Goal: Unclear

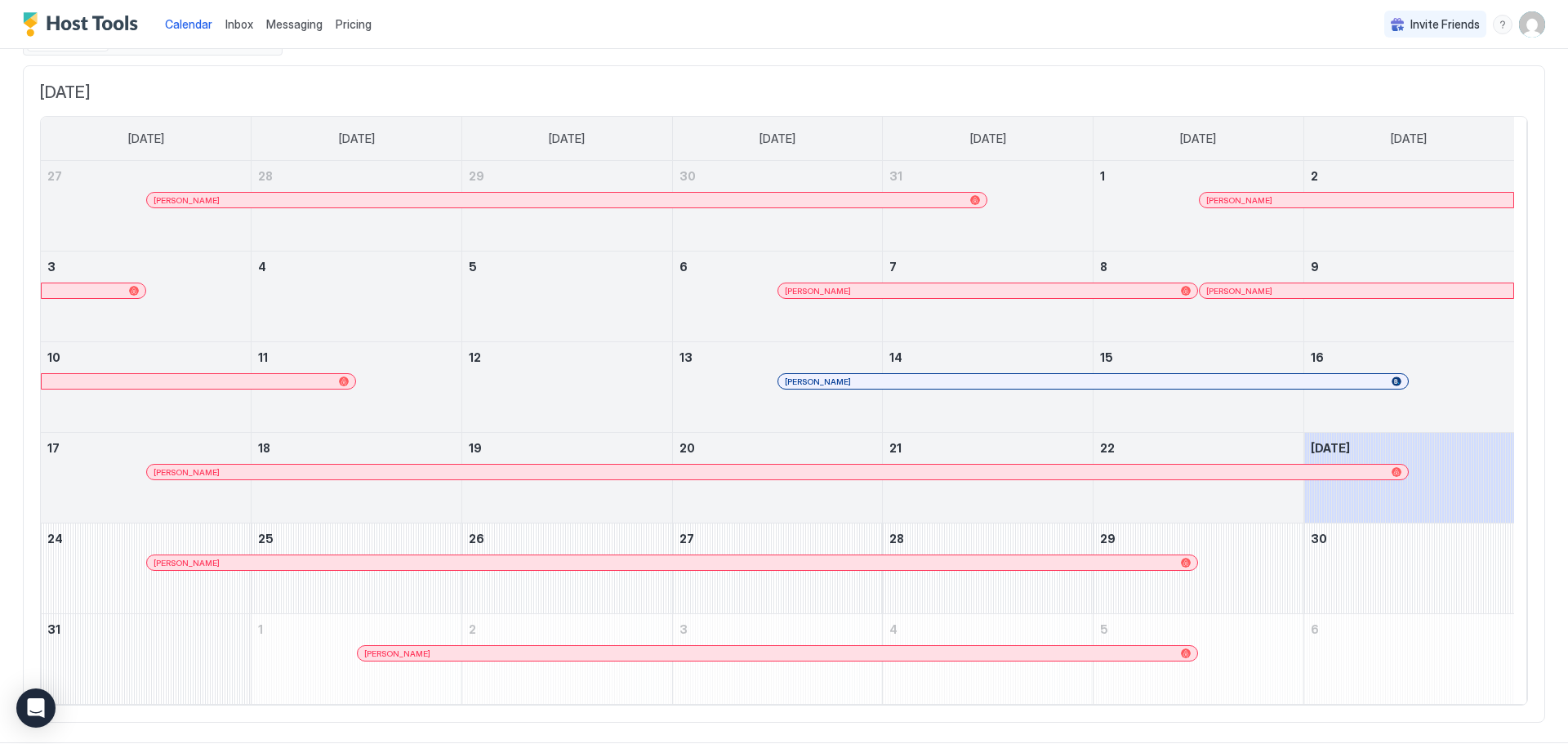
scroll to position [109, 0]
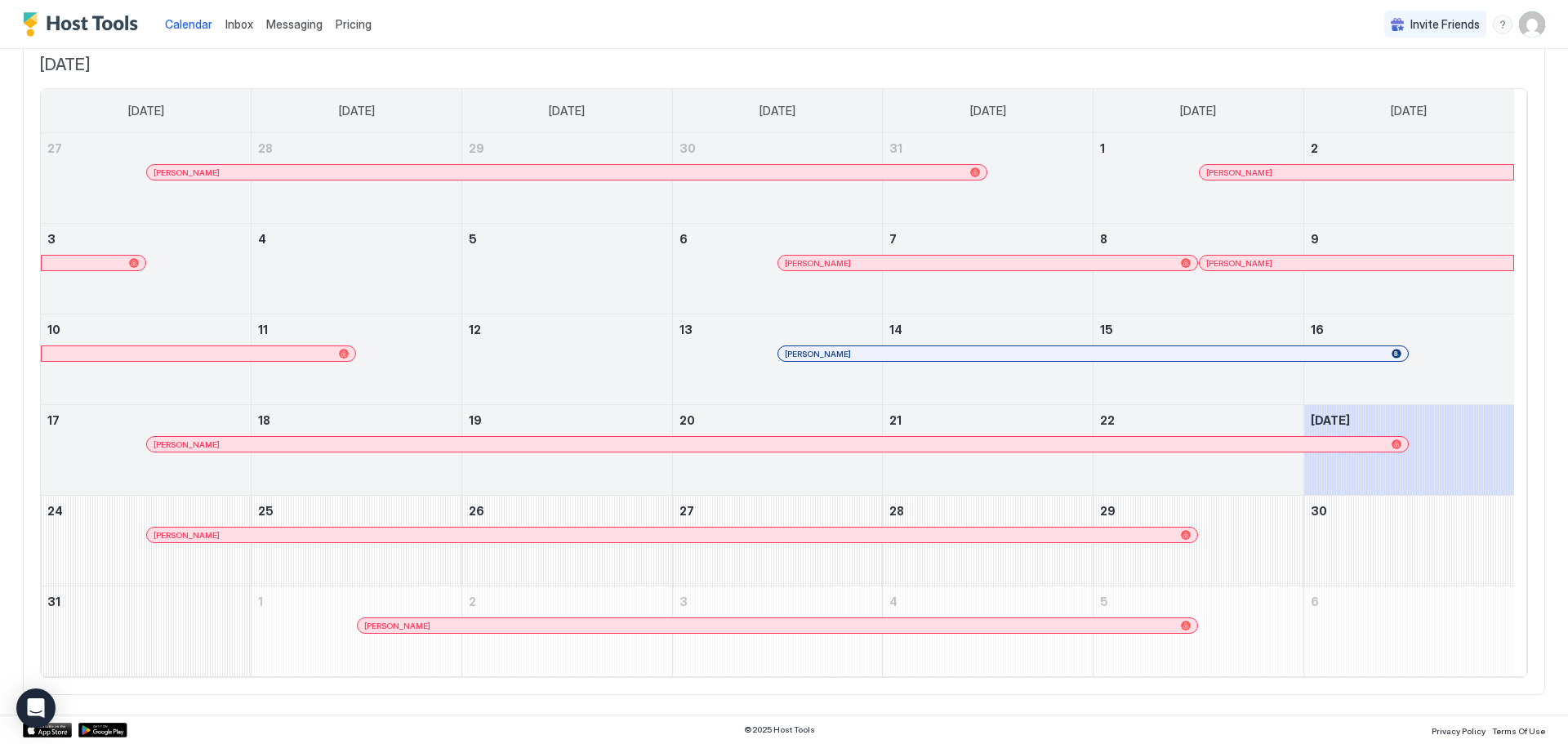
click at [1200, 357] on div at bounding box center [1199, 353] width 13 height 13
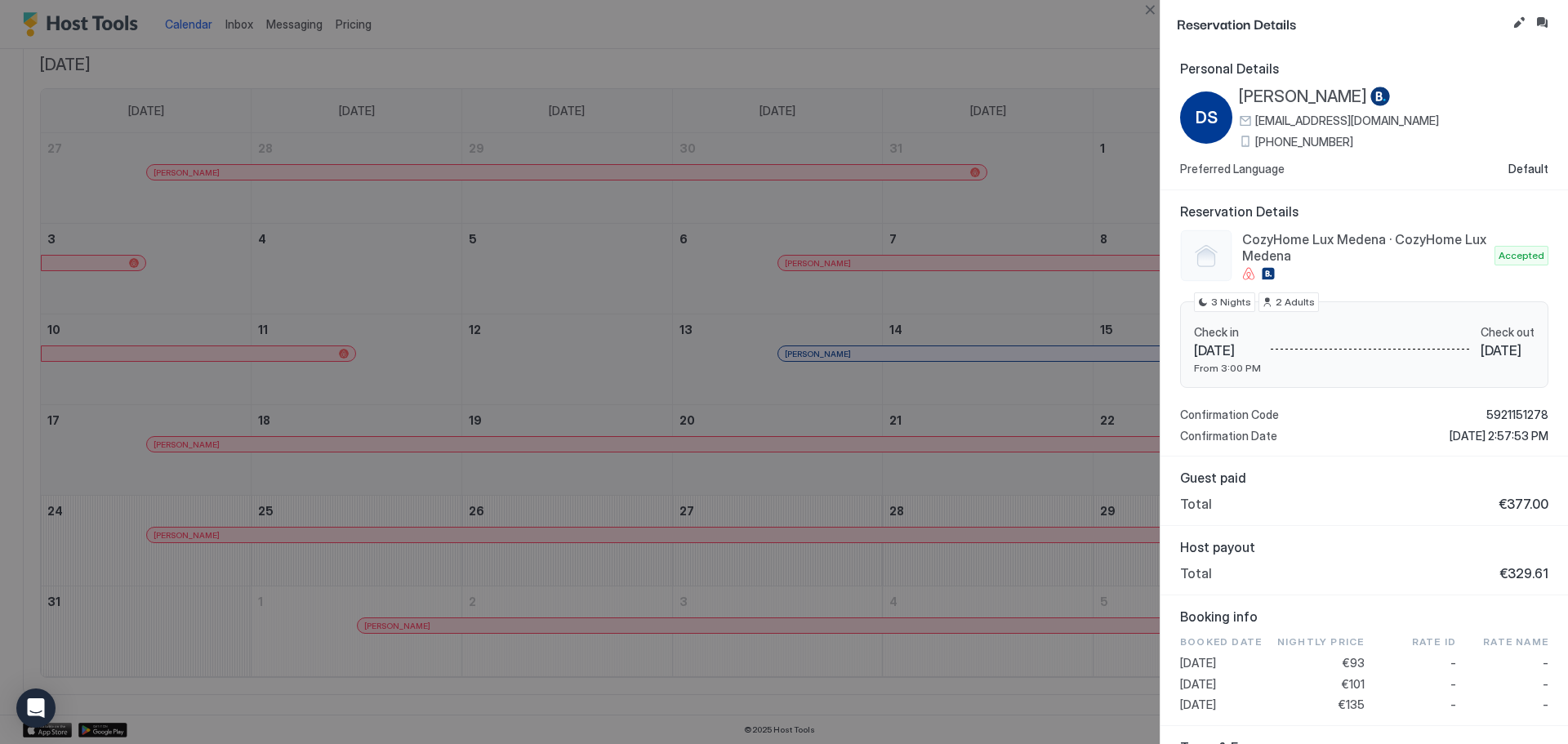
click at [1002, 186] on div at bounding box center [784, 372] width 1568 height 744
click at [1156, 5] on button "Close" at bounding box center [1150, 10] width 20 height 20
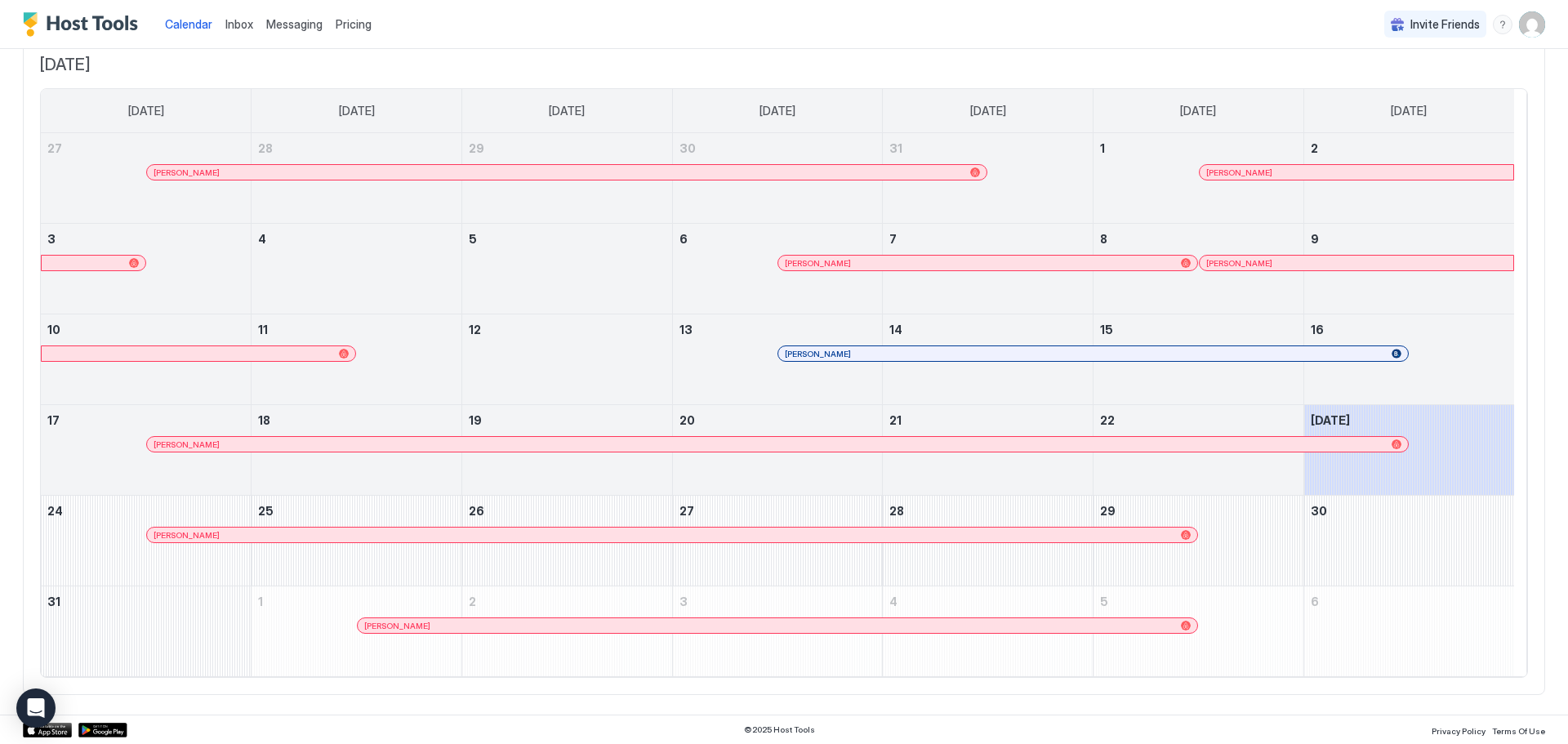
click at [1299, 172] on div at bounding box center [1298, 172] width 13 height 13
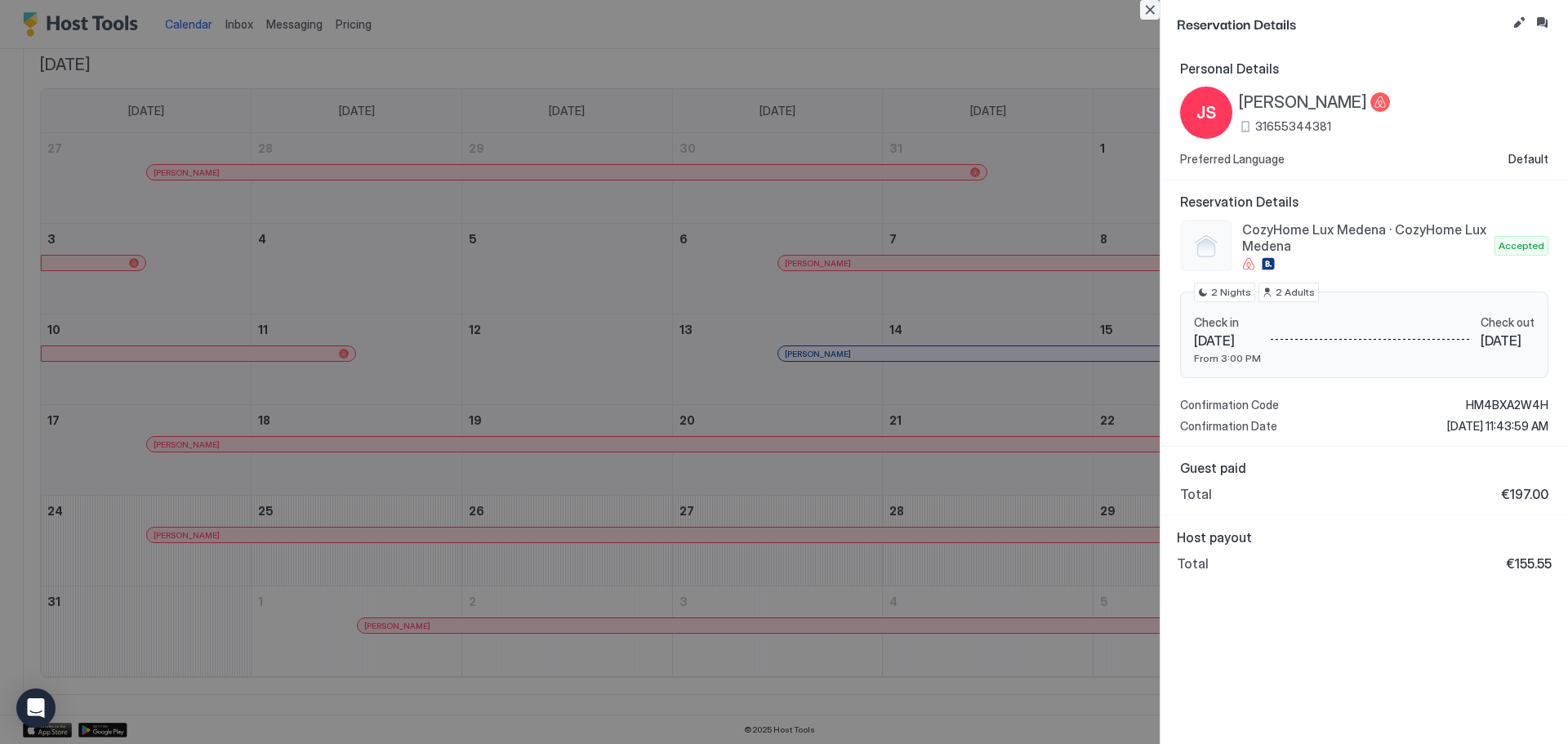
click at [1158, 6] on button "Close" at bounding box center [1150, 10] width 20 height 20
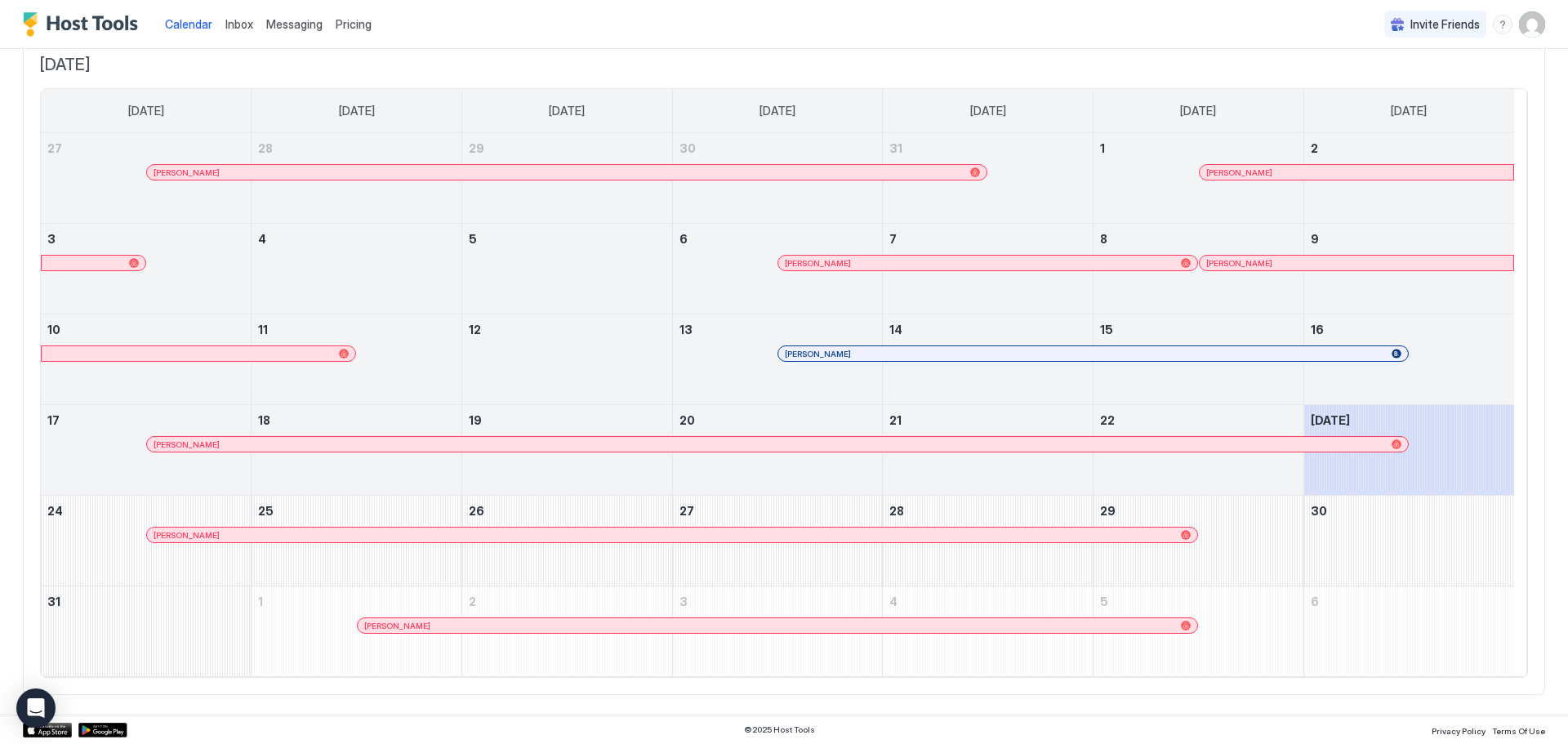
click at [1060, 259] on div at bounding box center [1059, 263] width 13 height 13
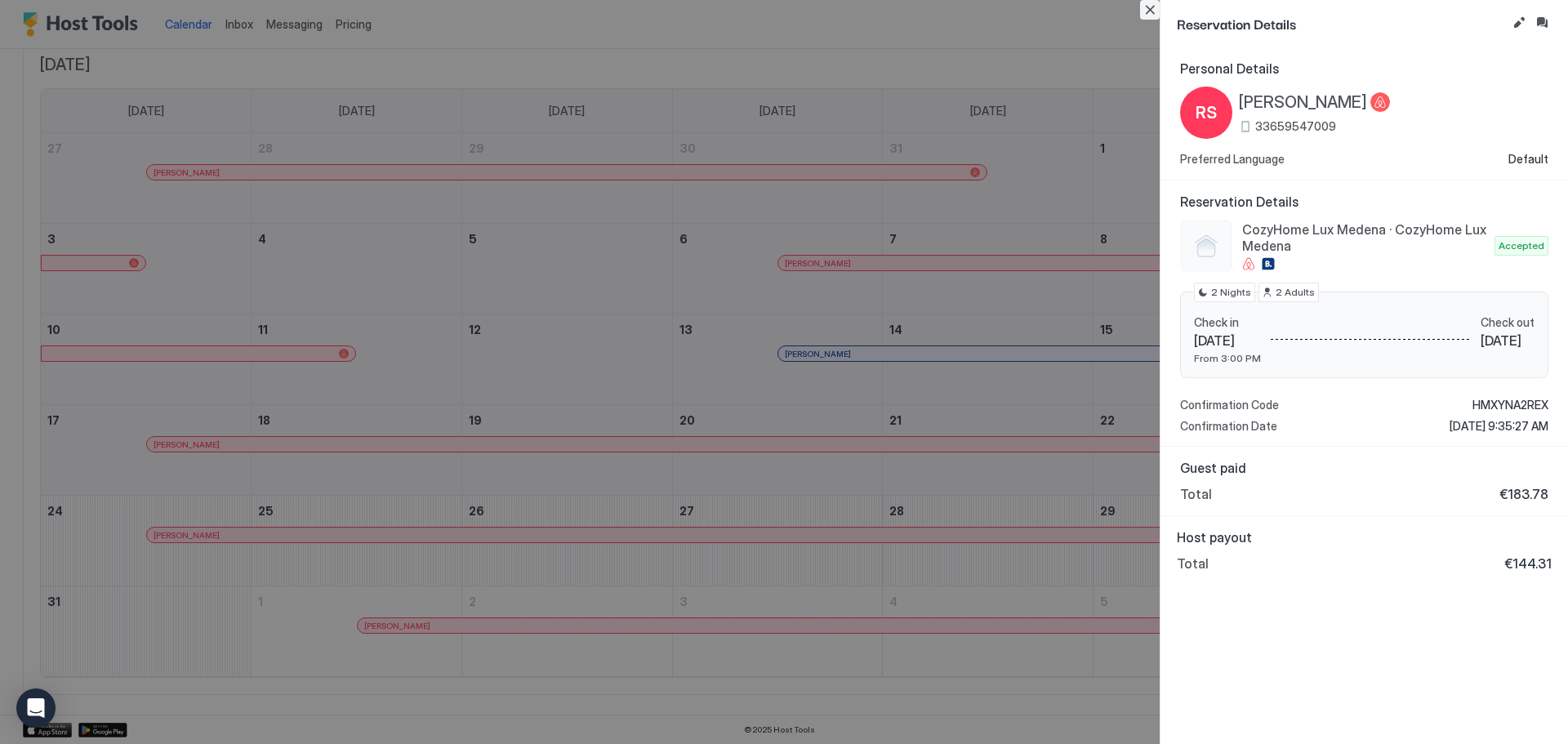
click at [1151, 16] on button "Close" at bounding box center [1150, 10] width 20 height 20
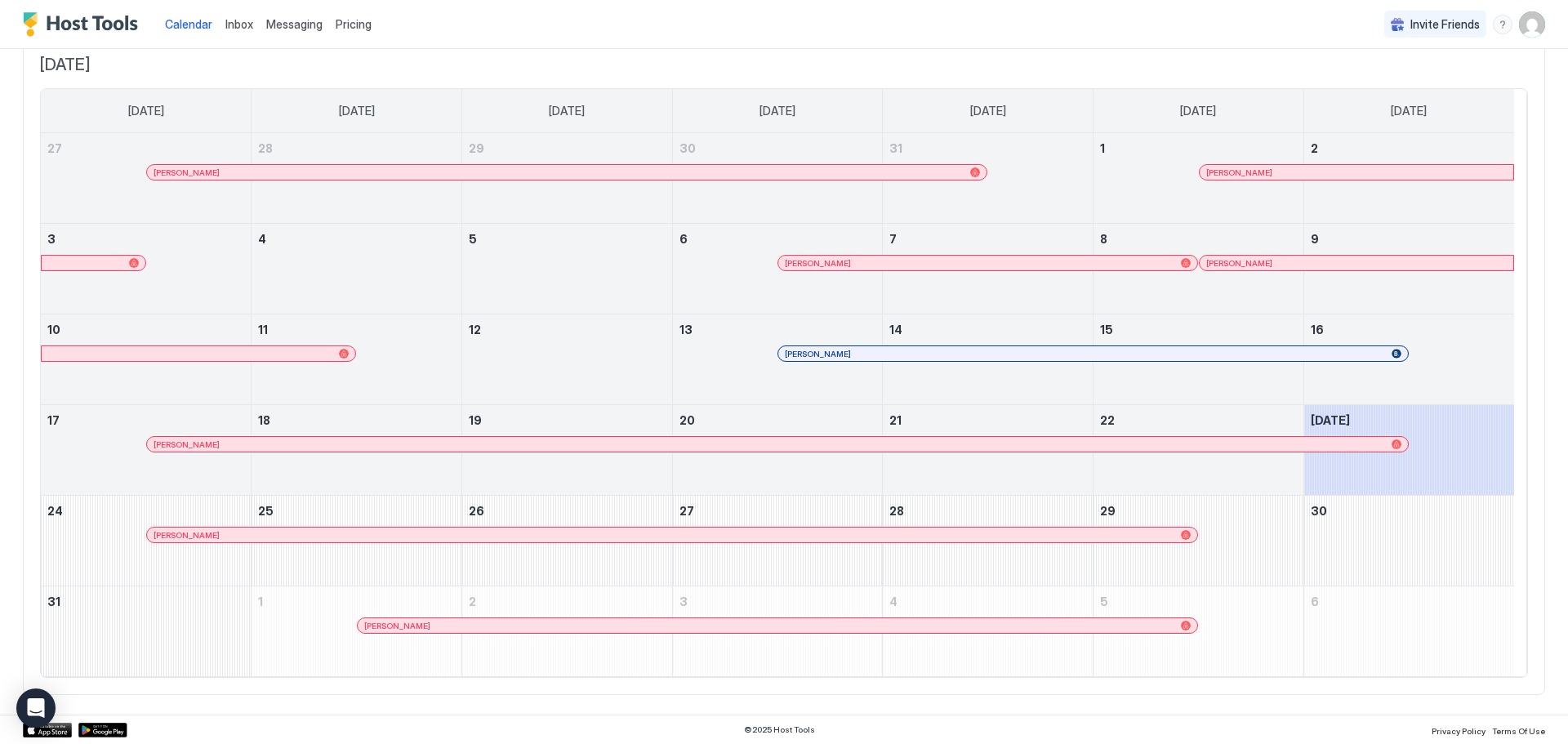
click at [1281, 264] on div at bounding box center [1281, 263] width 13 height 13
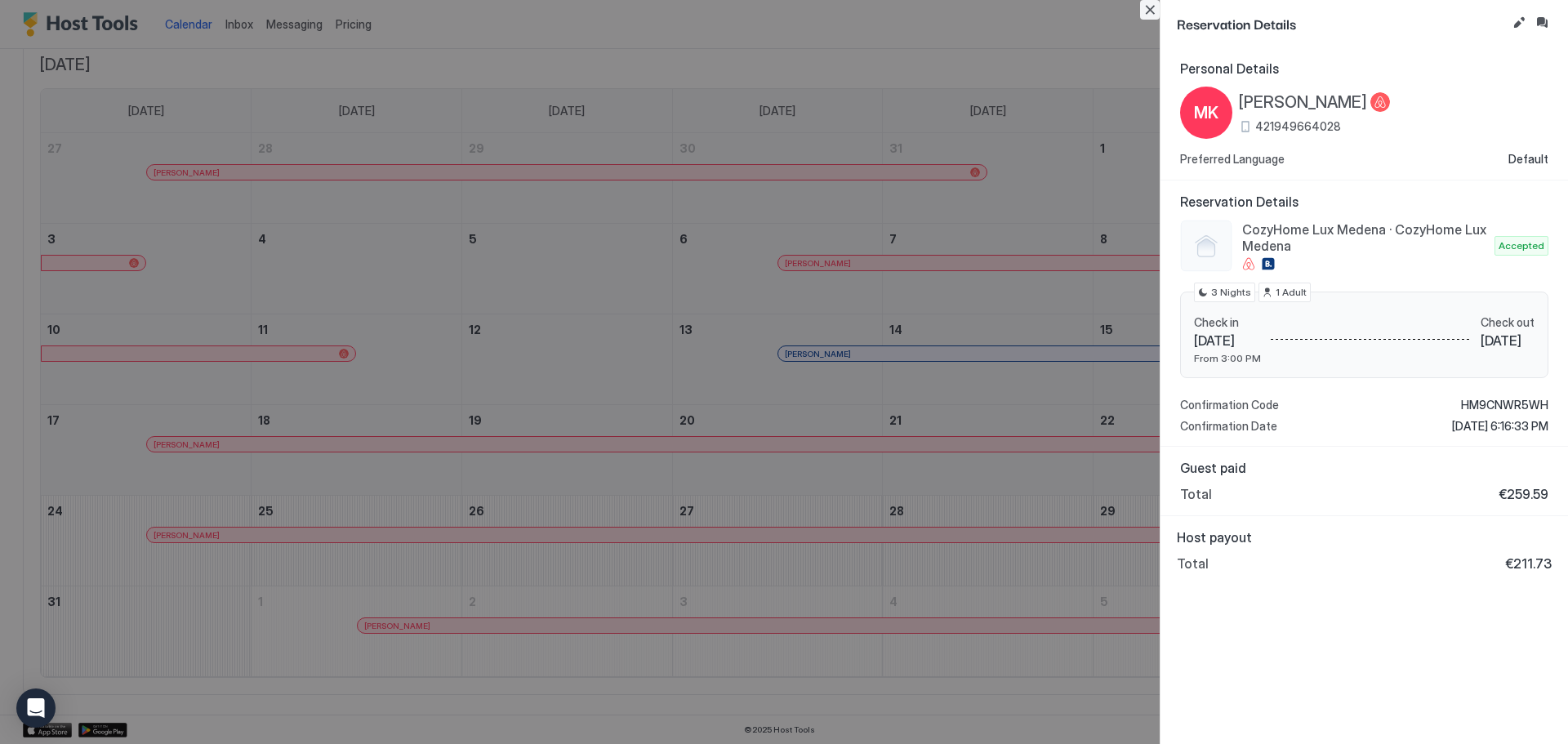
click at [1147, 9] on button "Close" at bounding box center [1150, 10] width 20 height 20
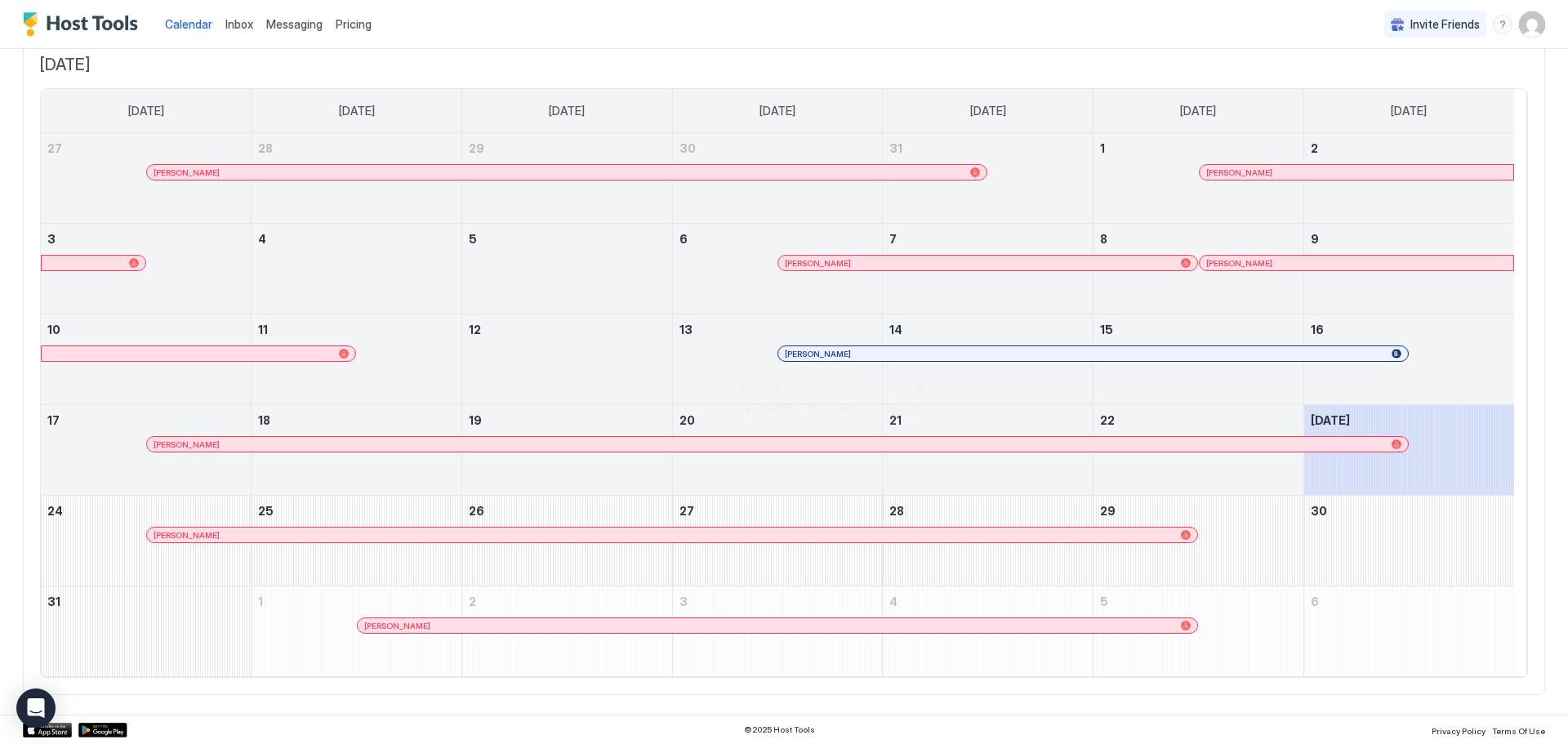
click at [826, 445] on div at bounding box center [826, 444] width 13 height 13
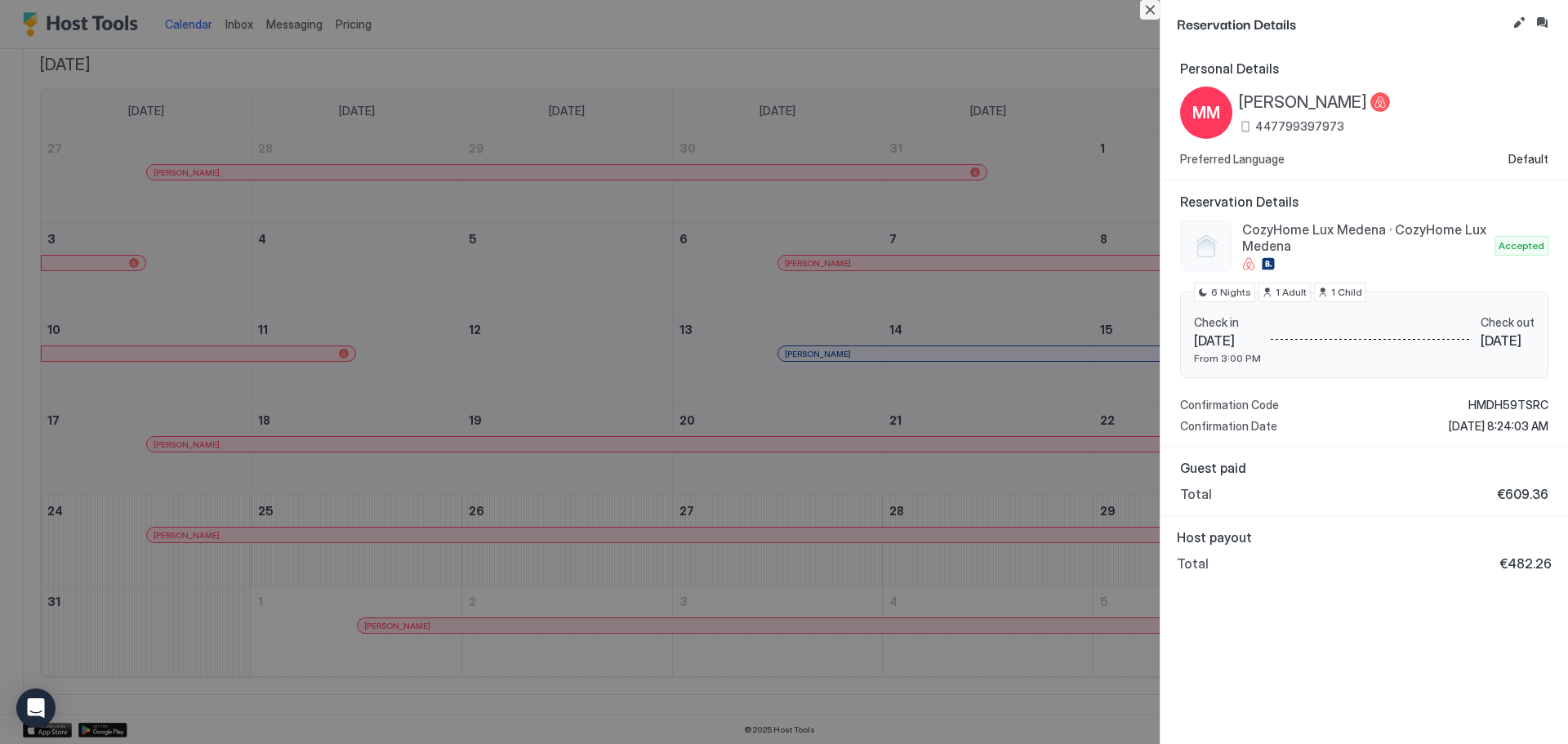
click at [1145, 11] on button "Close" at bounding box center [1150, 10] width 20 height 20
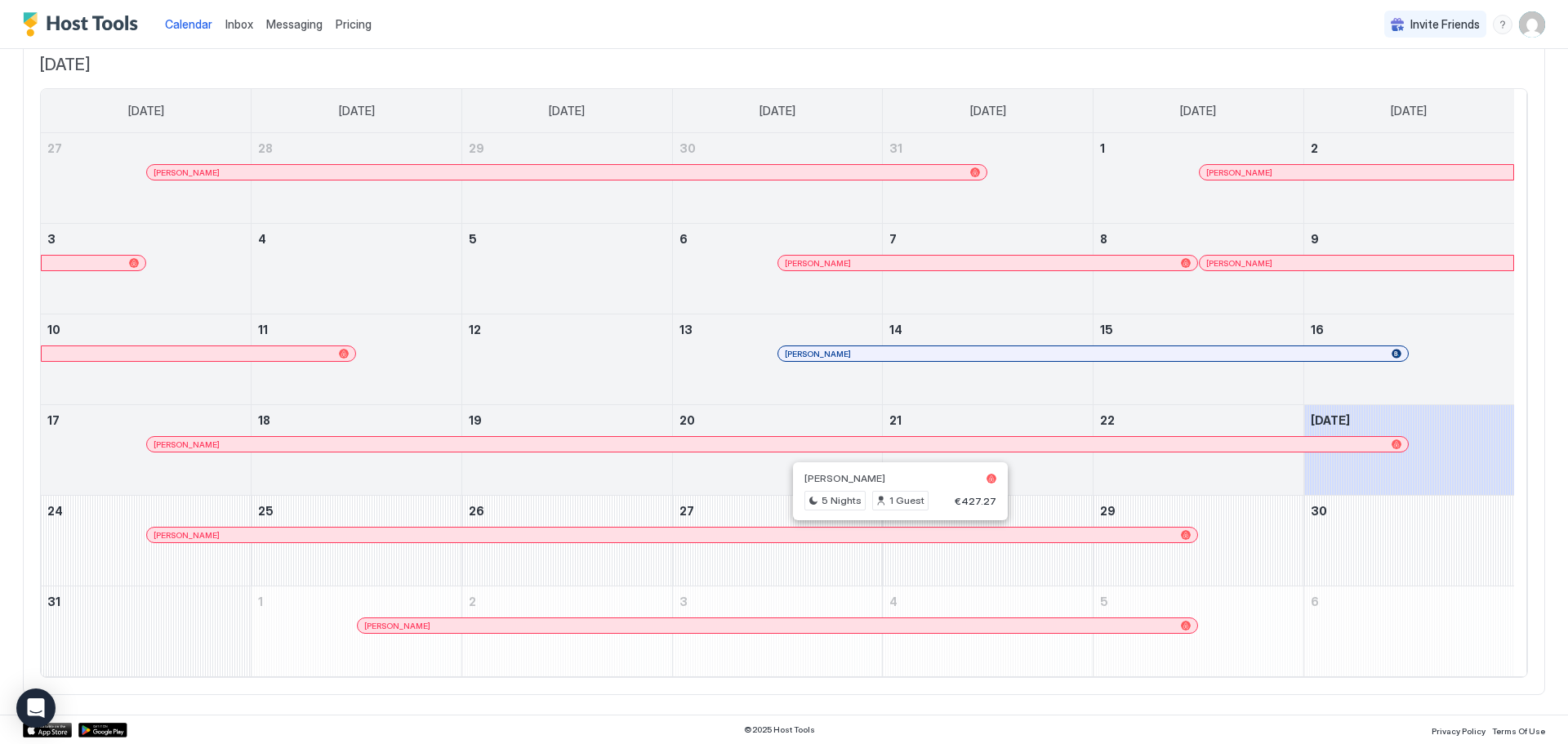
click at [893, 538] on div at bounding box center [893, 535] width 13 height 13
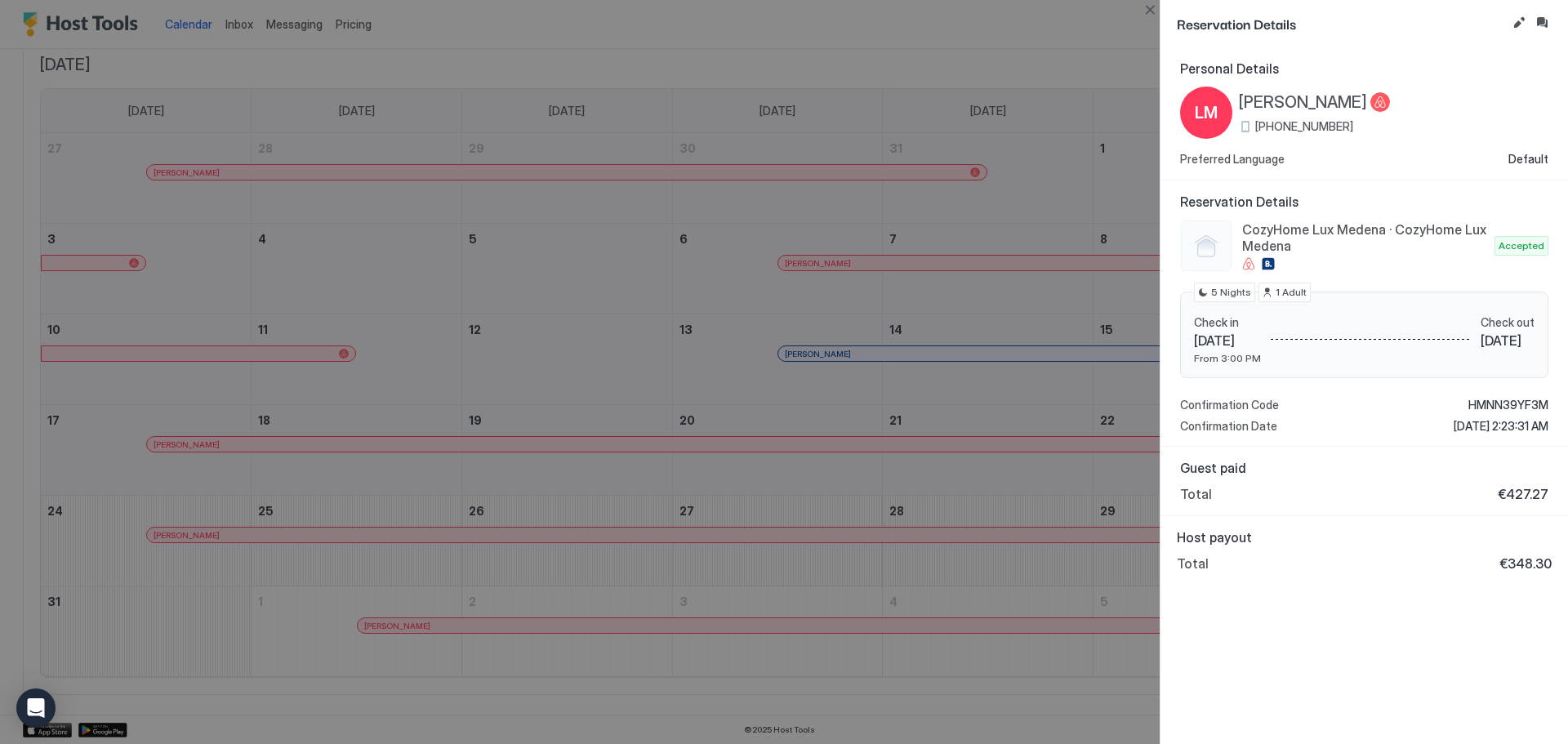
click at [869, 544] on div at bounding box center [784, 372] width 1568 height 744
